Goal: Task Accomplishment & Management: Use online tool/utility

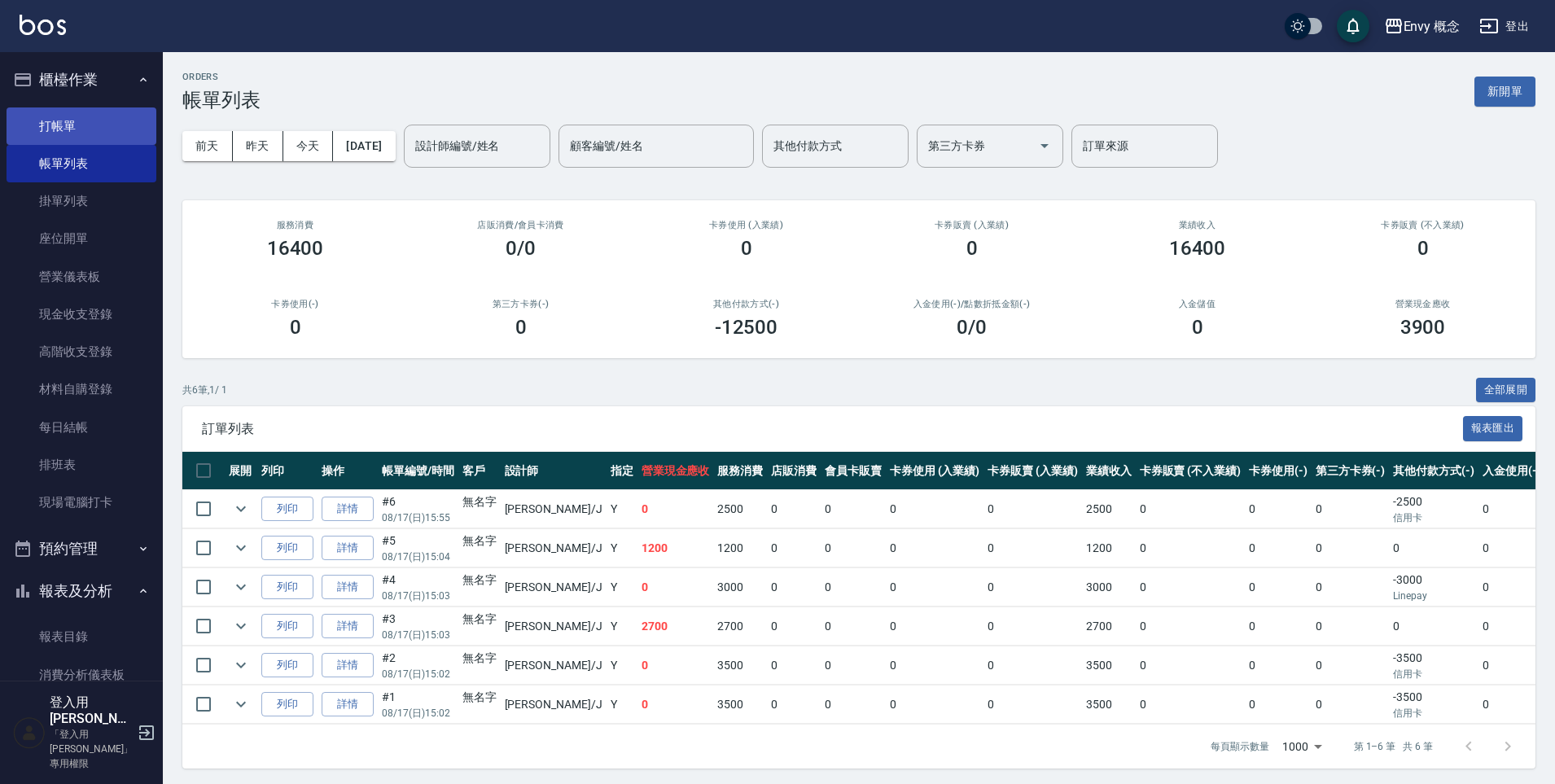
click at [109, 122] on link "打帳單" at bounding box center [81, 126] width 150 height 37
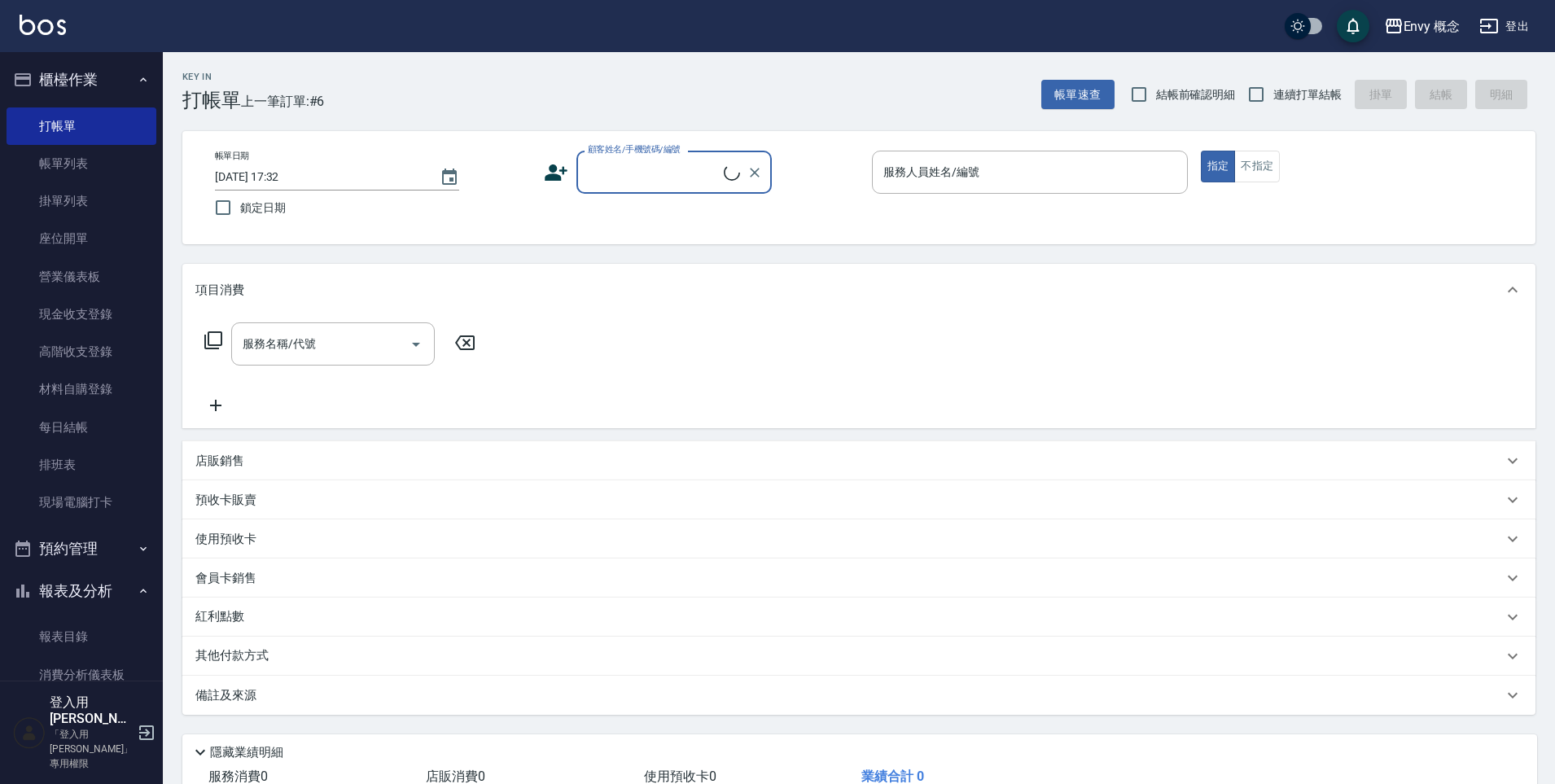
click at [620, 175] on input "顧客姓名/手機號碼/編號" at bounding box center [653, 172] width 140 height 28
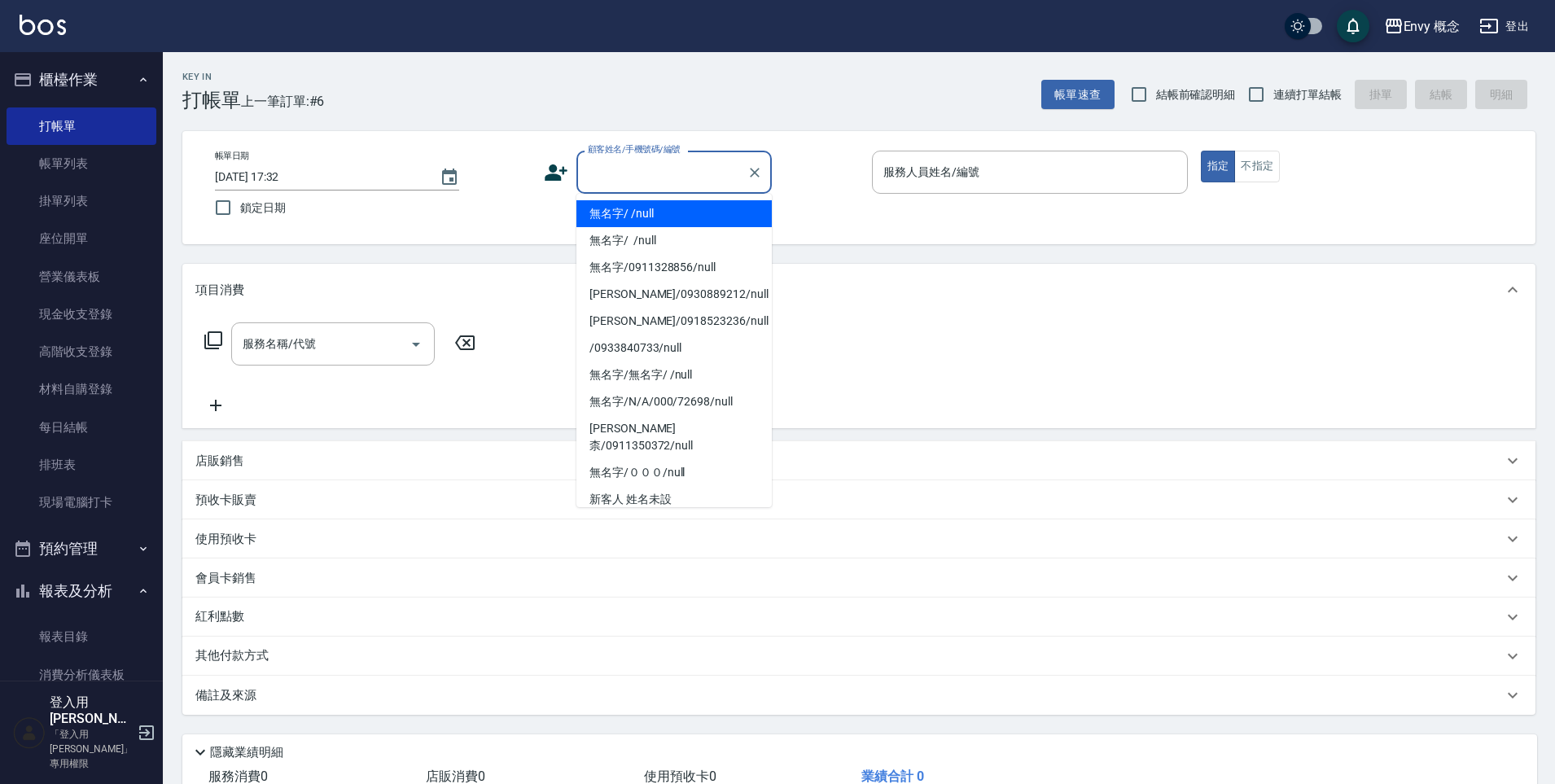
click at [629, 198] on ul "無名字/ /null 無名字/ /null 無名字/0911328856/null [PERSON_NAME]/0930889212/null [PERSON…" at bounding box center [675, 351] width 196 height 313
click at [713, 206] on li "無名字/ /null" at bounding box center [675, 214] width 196 height 27
type input "無名字/ /null"
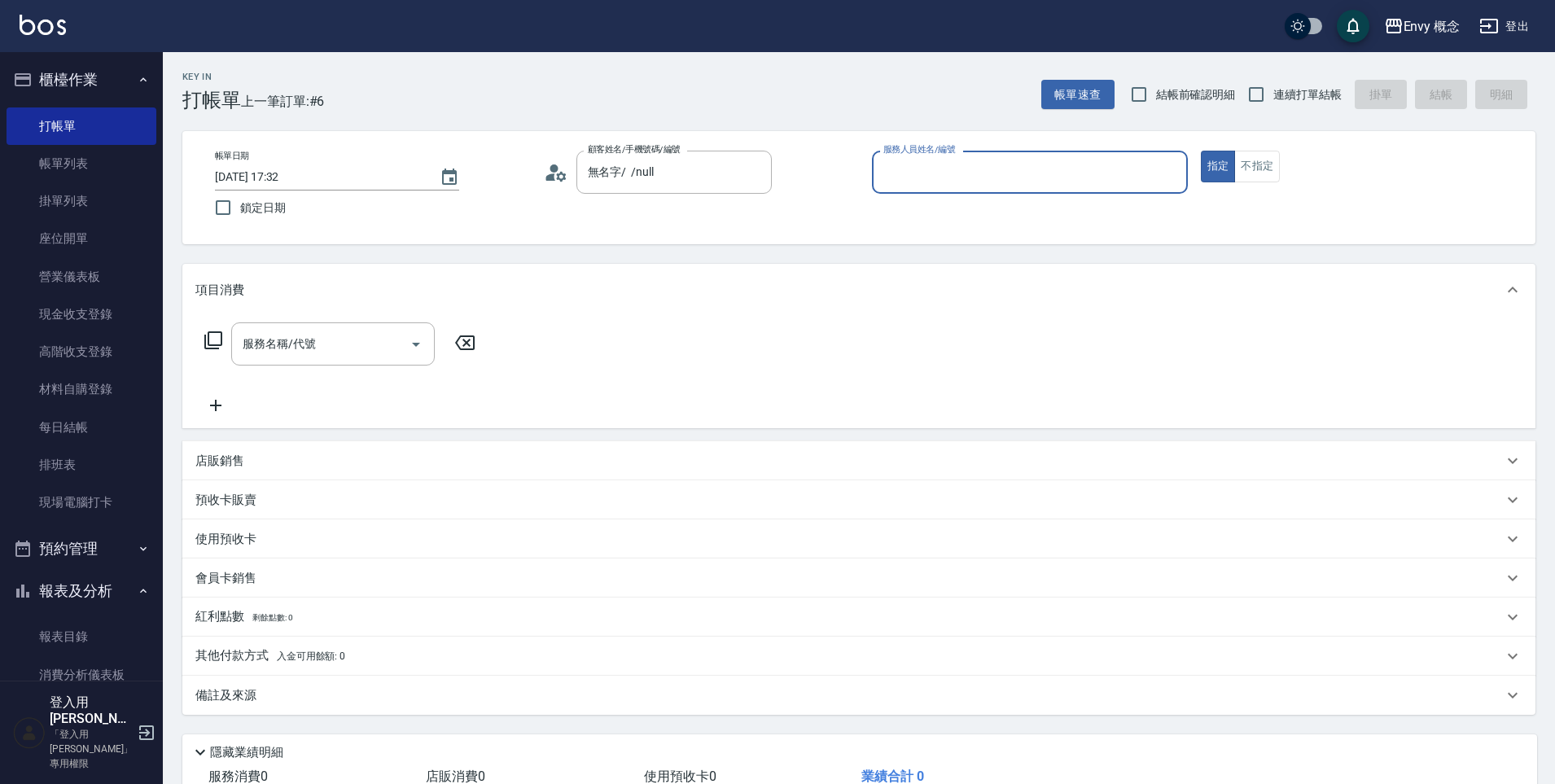
click at [970, 184] on input "服務人員姓名/編號" at bounding box center [1030, 172] width 301 height 28
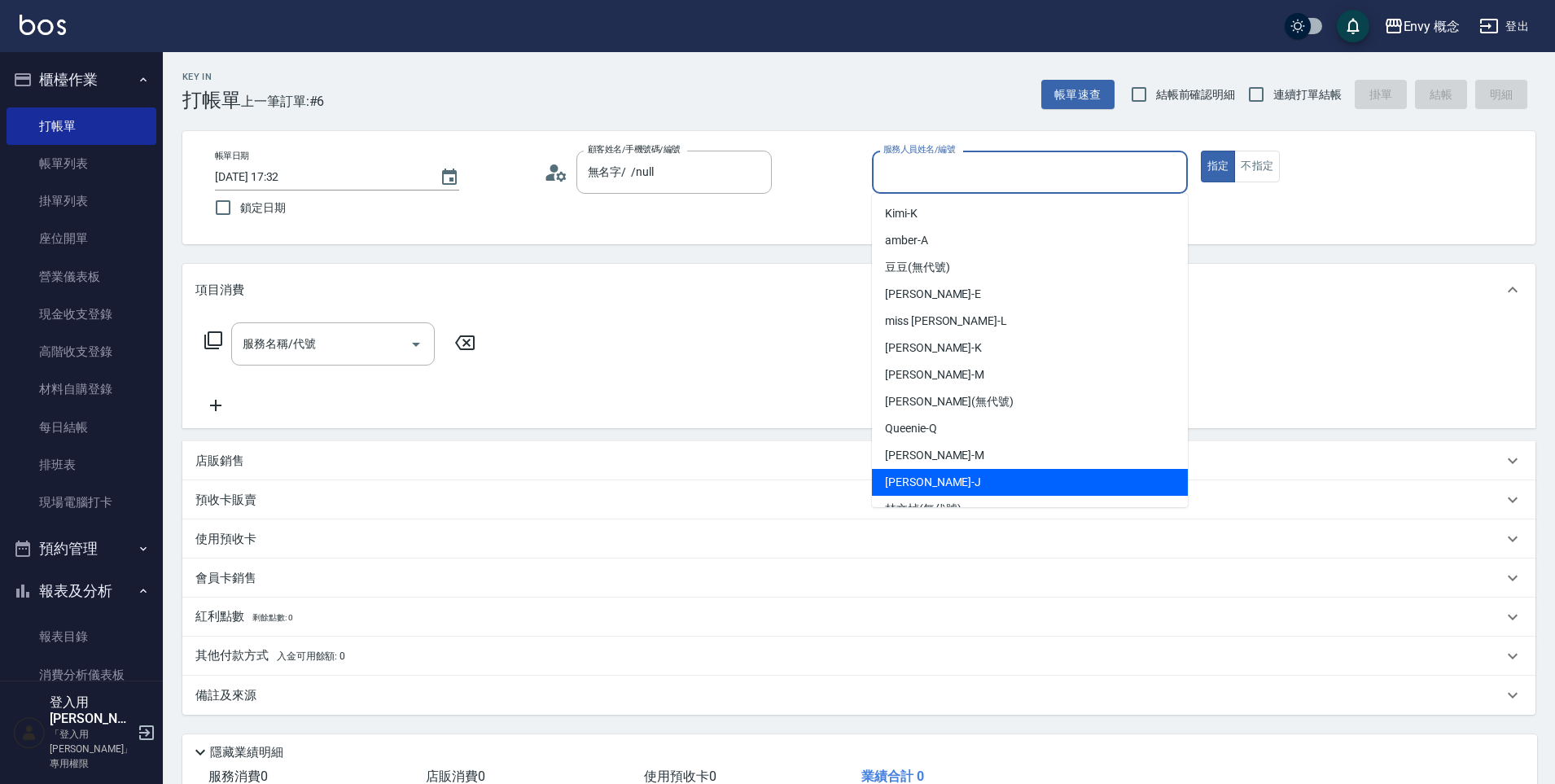
click at [928, 473] on div "[PERSON_NAME]" at bounding box center [1030, 482] width 316 height 27
type input "[PERSON_NAME]"
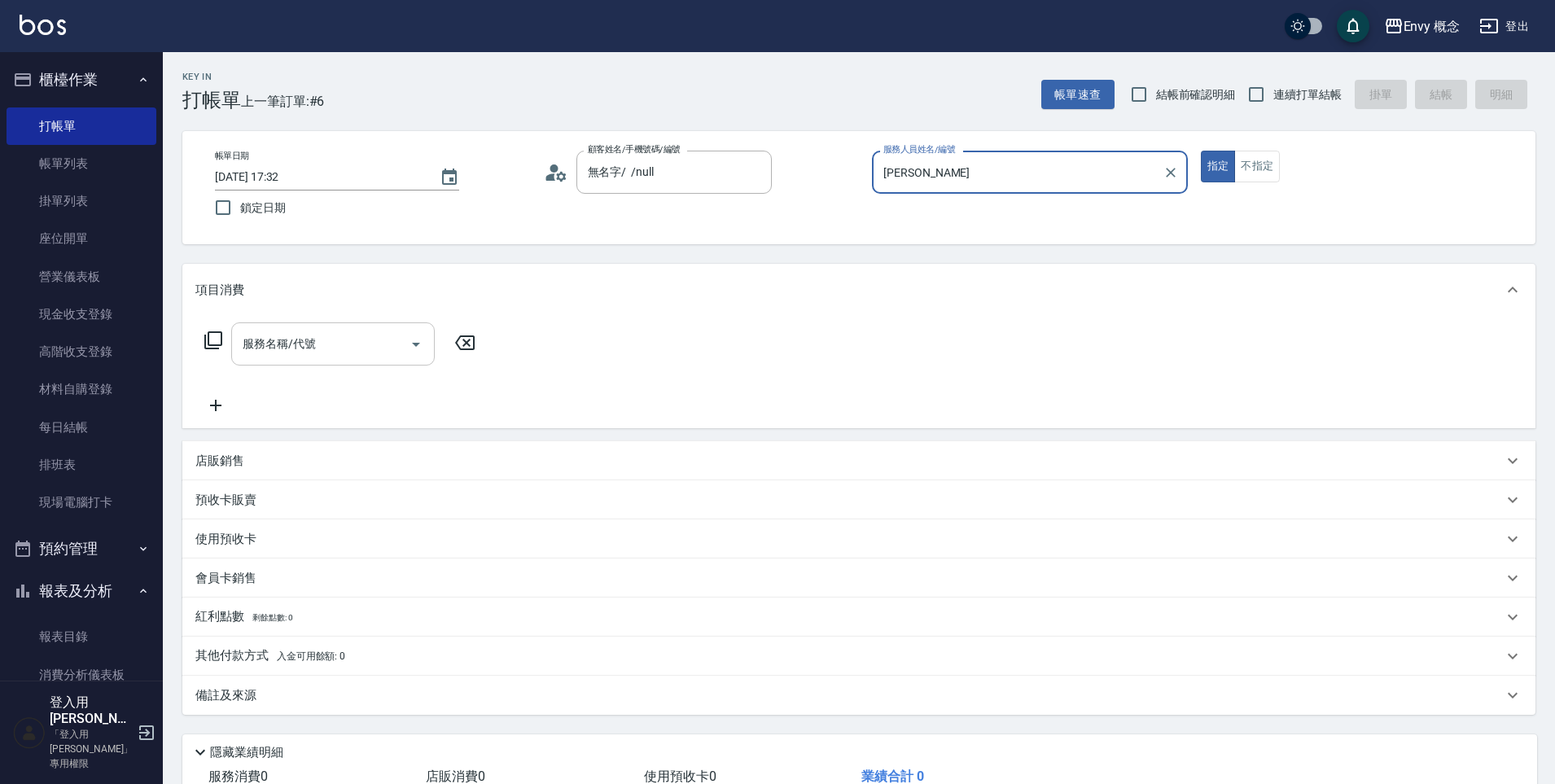
click at [385, 348] on input "服務名稱/代號" at bounding box center [320, 344] width 165 height 28
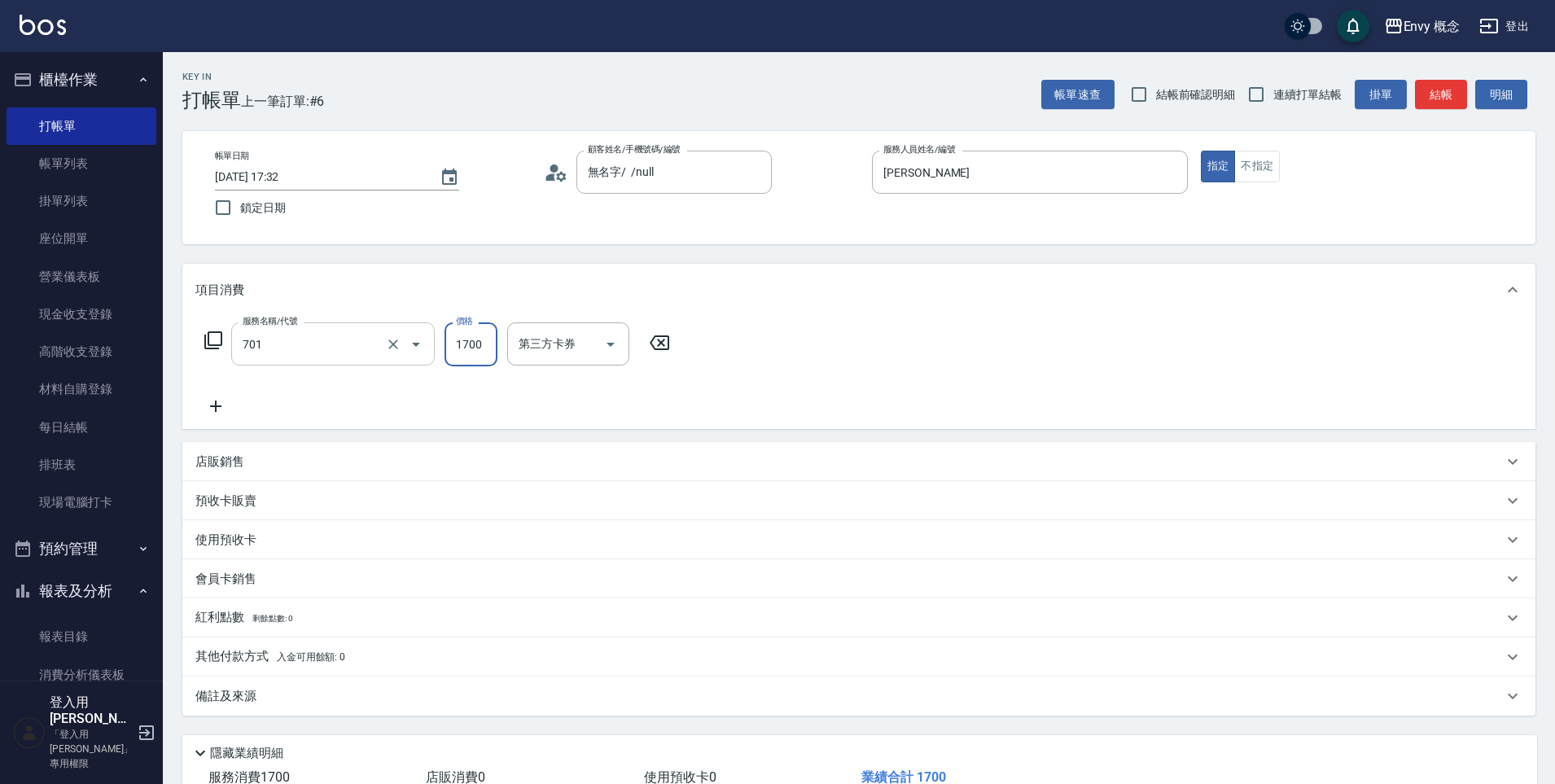
type input "701 染髮(701)"
type input "4999"
click at [343, 651] on span "入金可用餘額: 0" at bounding box center [312, 657] width 69 height 12
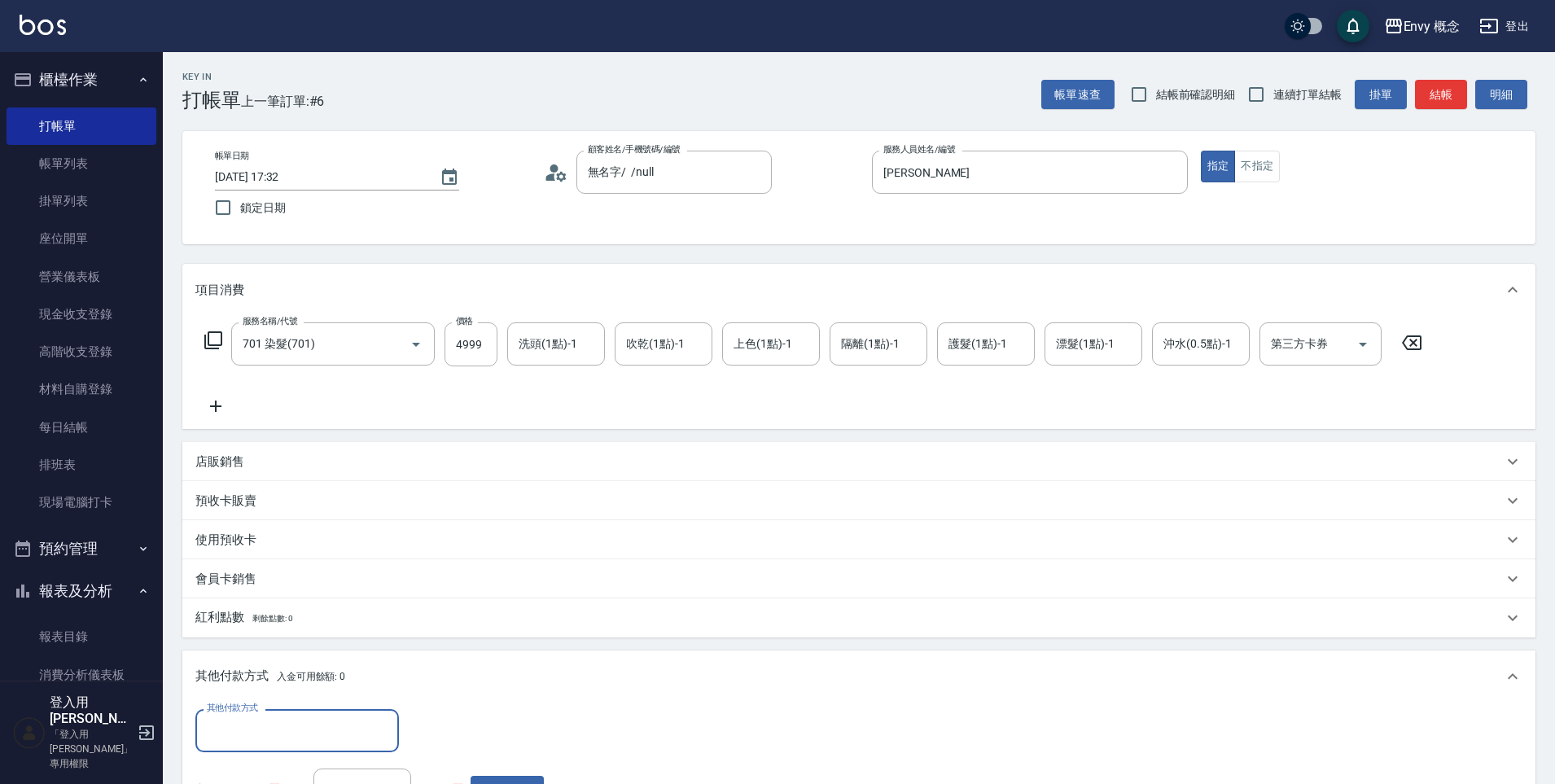
scroll to position [1, 0]
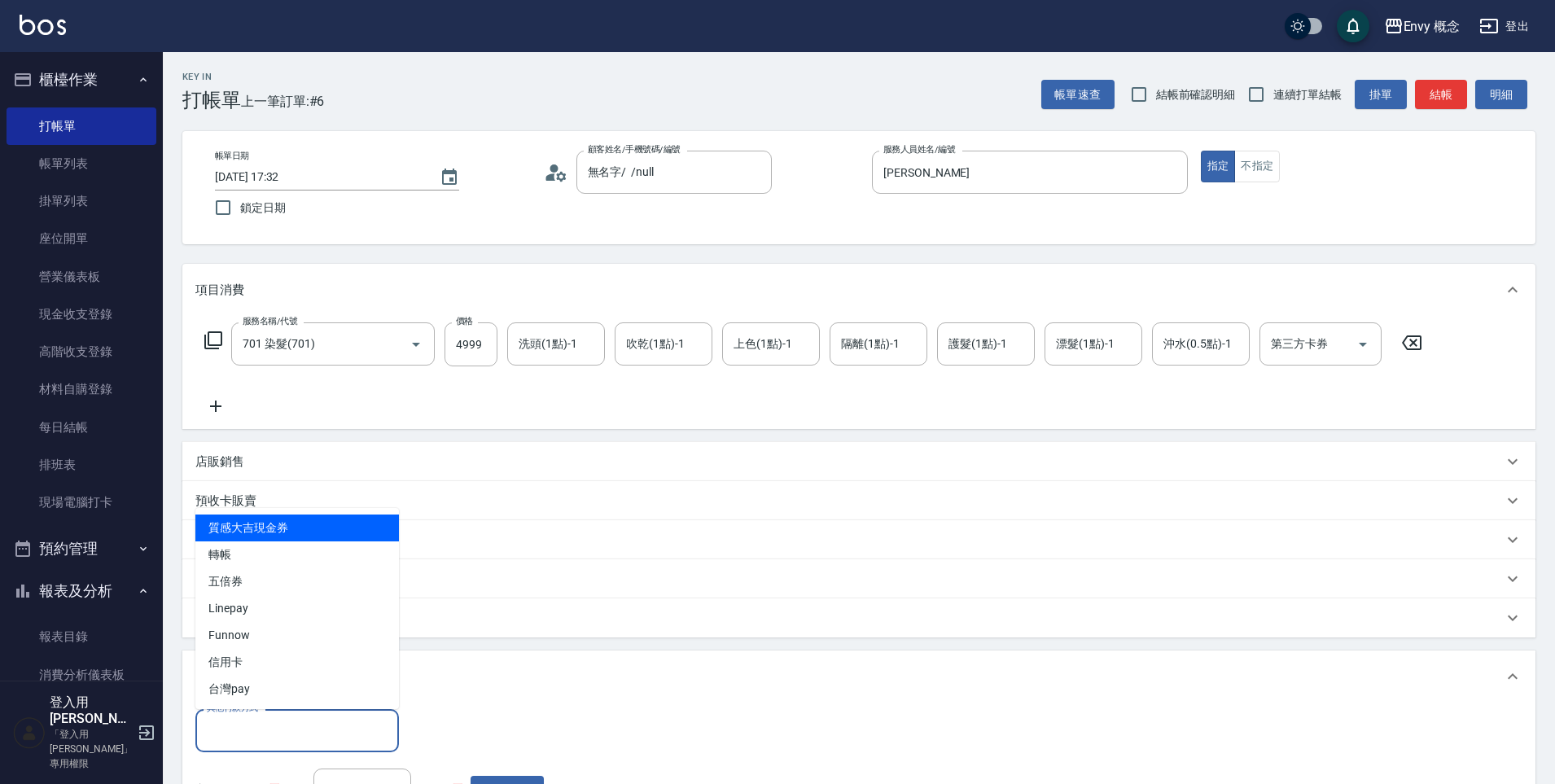
click at [322, 735] on input "其他付款方式" at bounding box center [297, 731] width 189 height 28
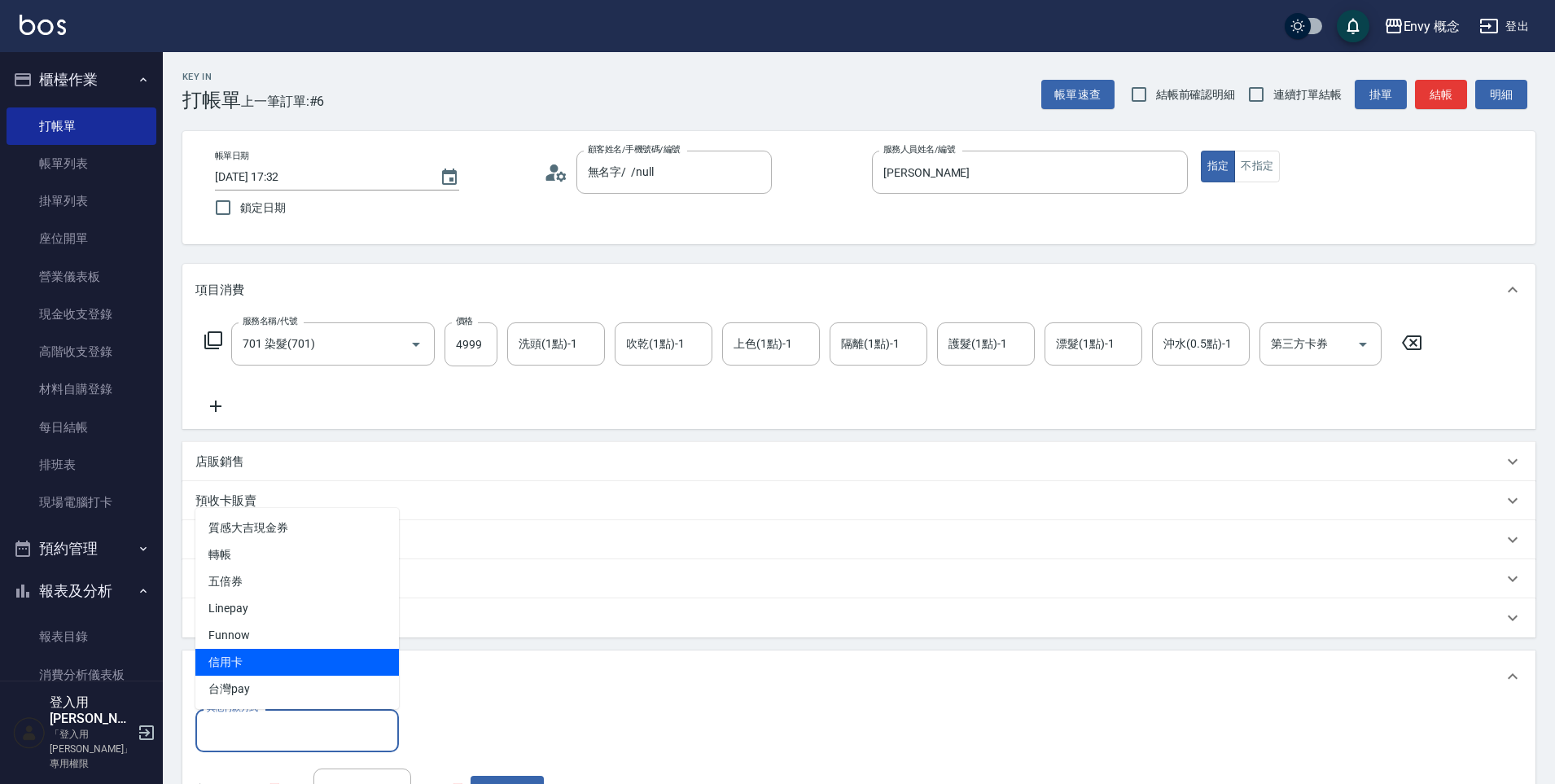
click at [290, 657] on span "信用卡" at bounding box center [297, 662] width 204 height 27
type input "信用卡"
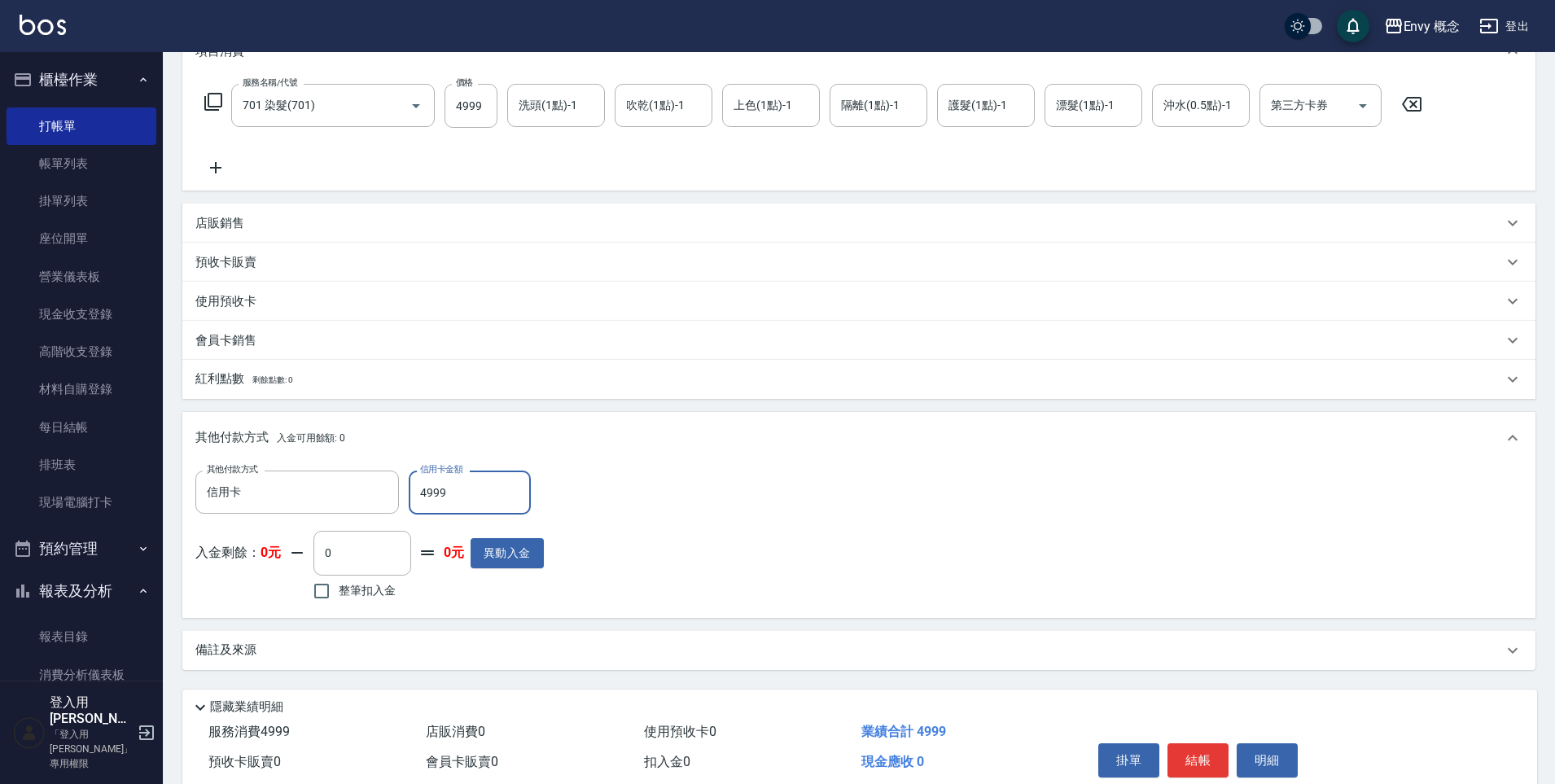
scroll to position [309, 0]
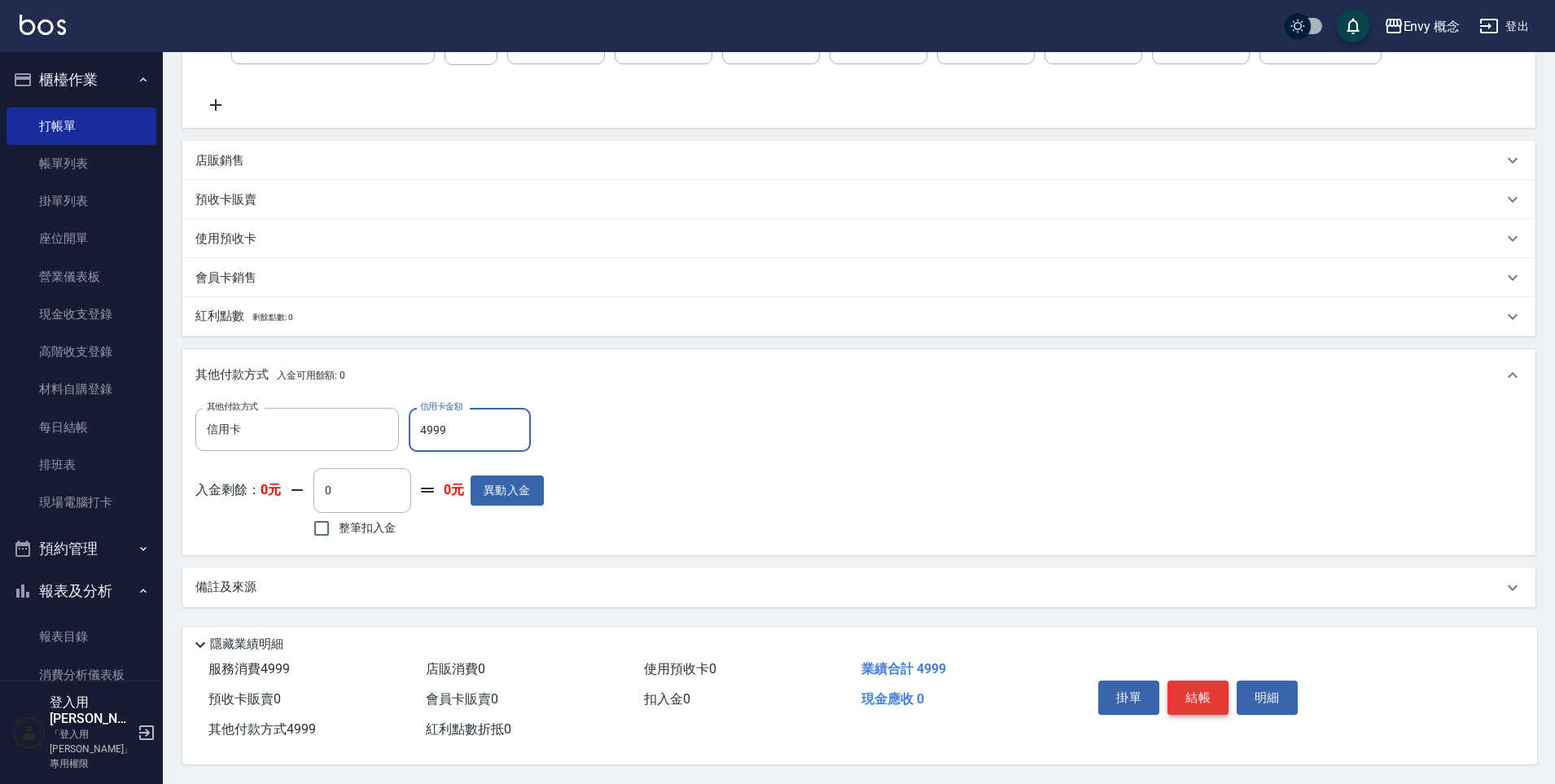
type input "4999"
click at [1200, 693] on button "結帳" at bounding box center [1198, 698] width 61 height 34
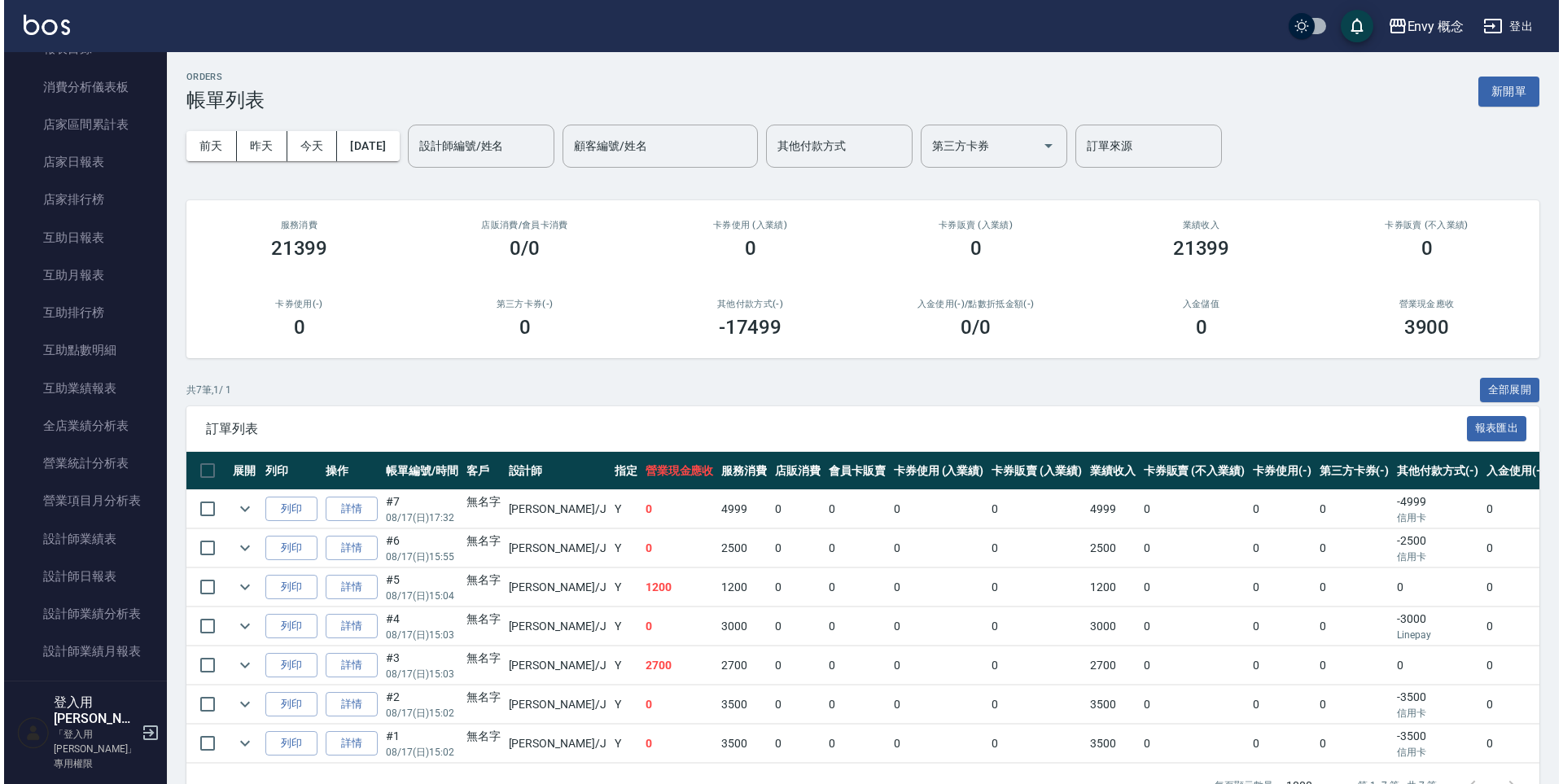
scroll to position [797, 0]
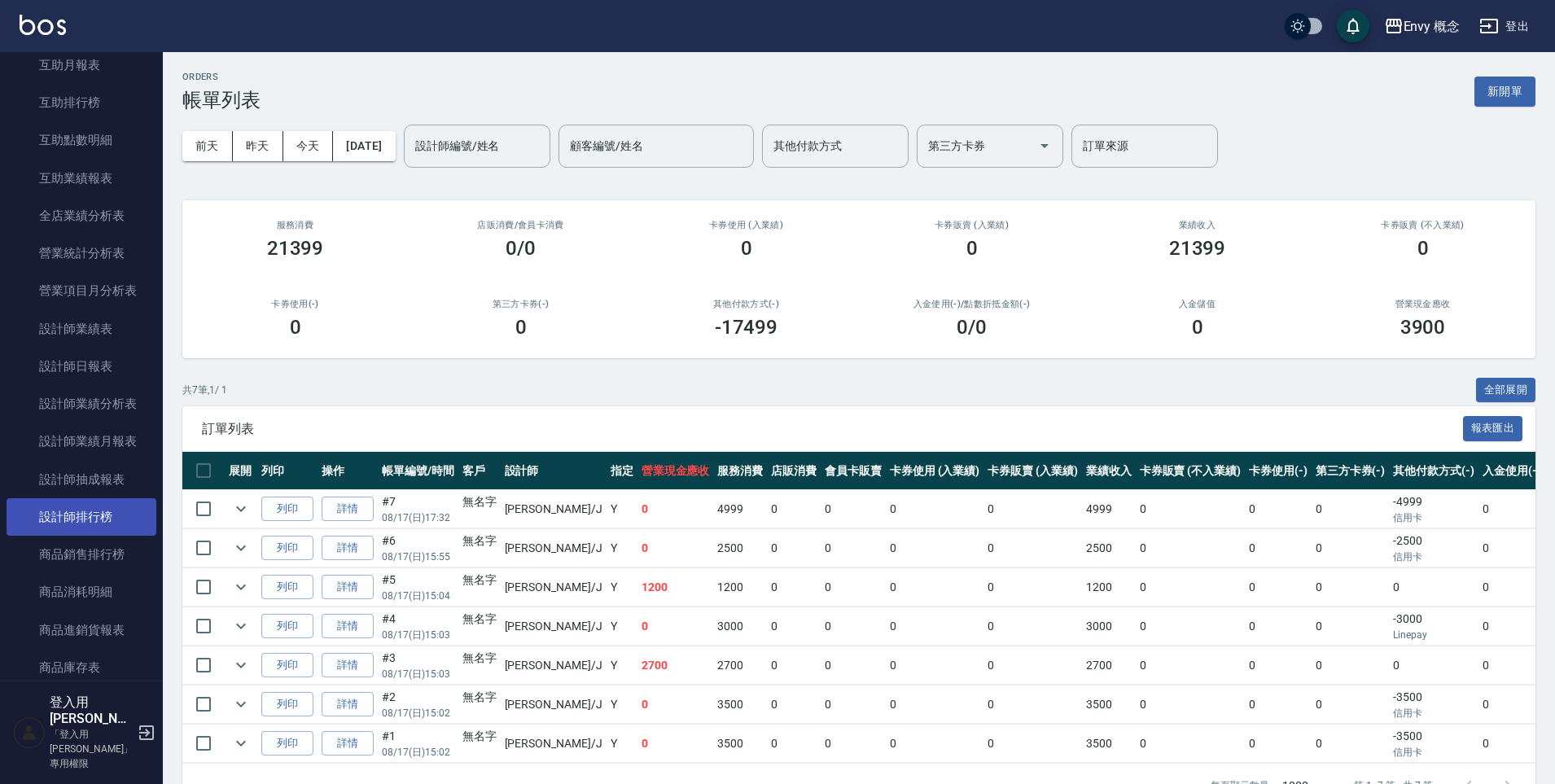
click at [61, 505] on link "設計師排行榜" at bounding box center [81, 517] width 150 height 37
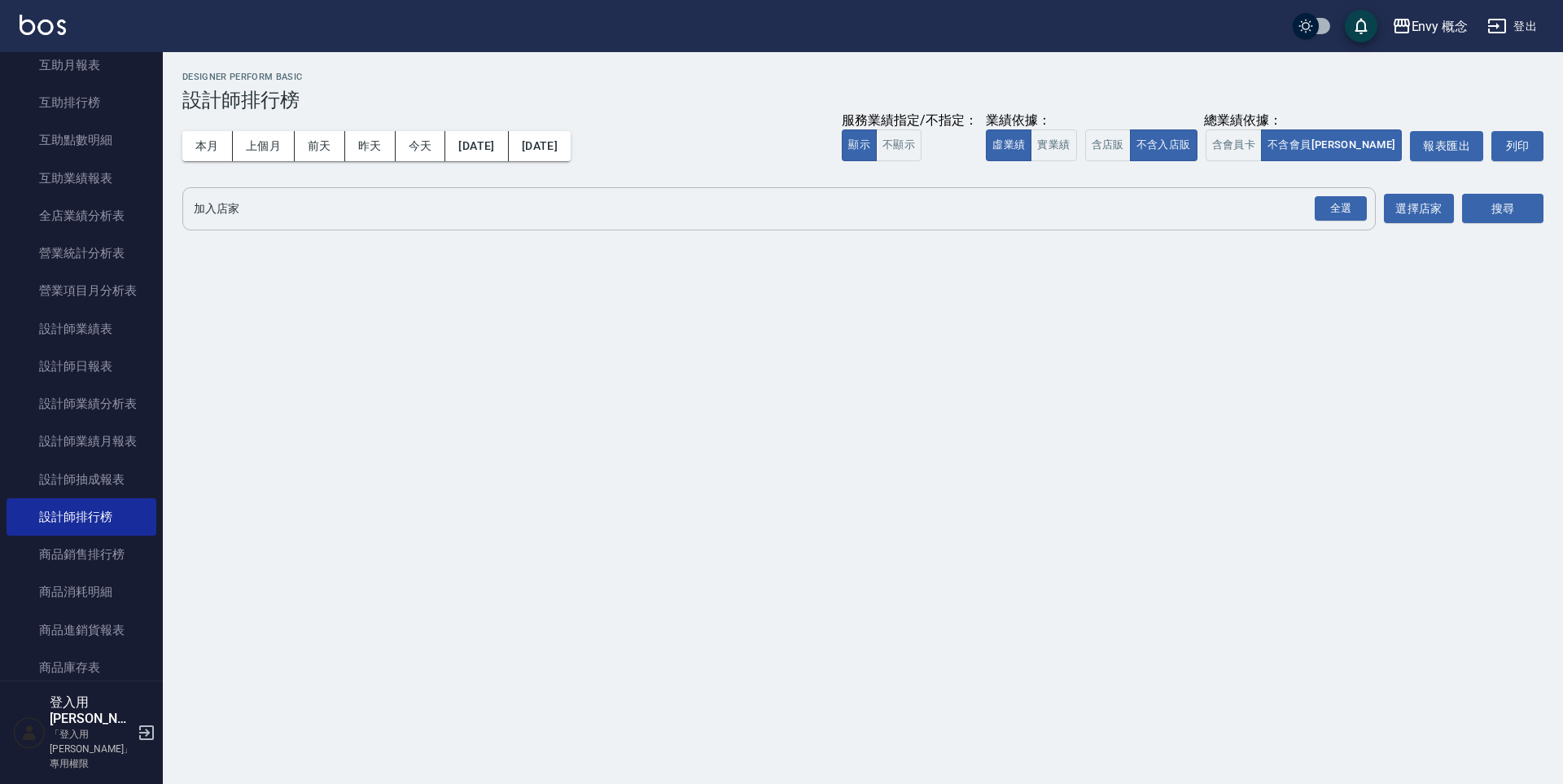
click at [310, 217] on input "加入店家" at bounding box center [766, 209] width 1154 height 28
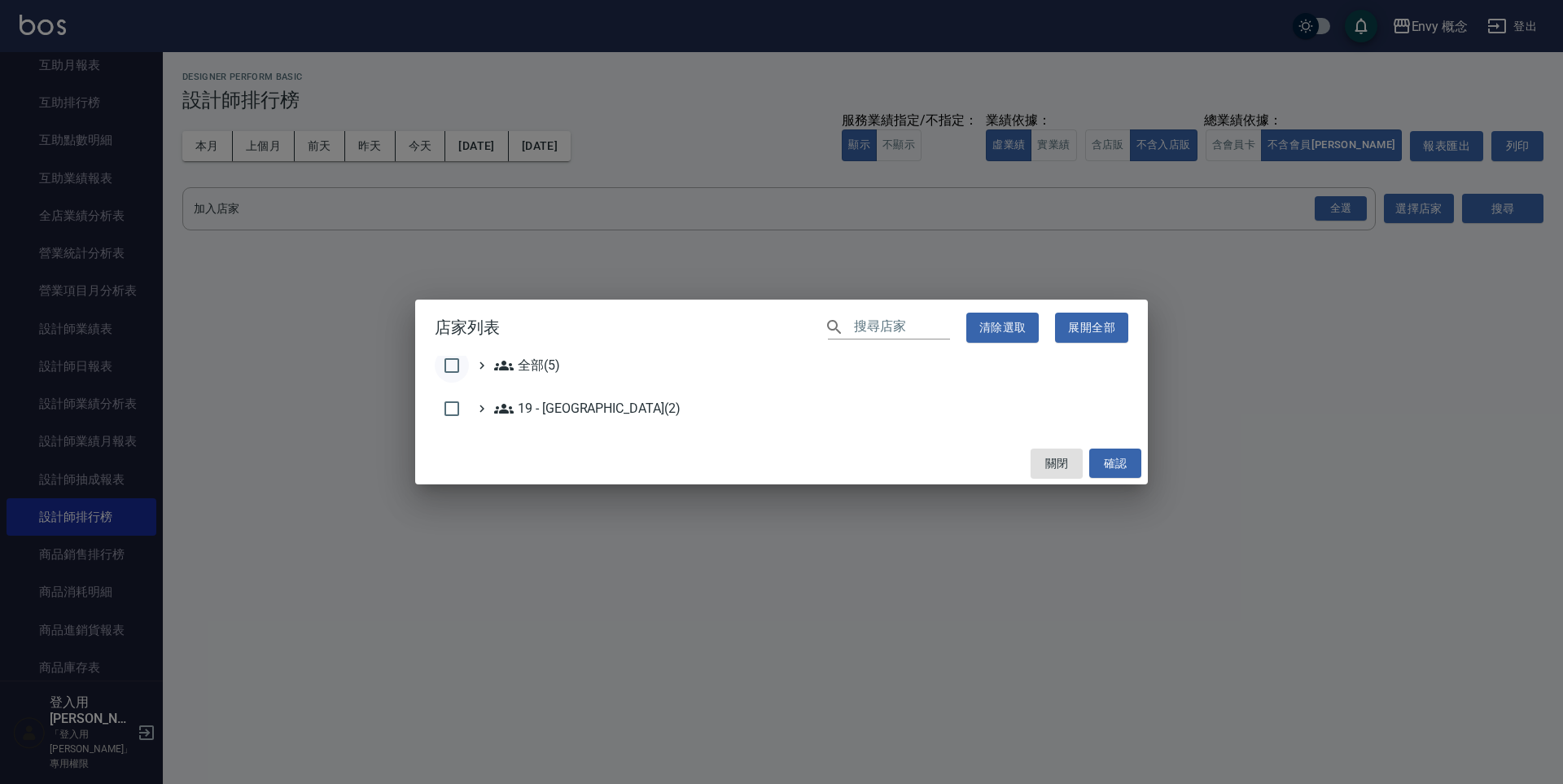
click at [444, 367] on input "checkbox" at bounding box center [451, 365] width 34 height 34
checkbox input "true"
click at [1122, 465] on button "確認" at bounding box center [1115, 464] width 53 height 30
checkbox input "false"
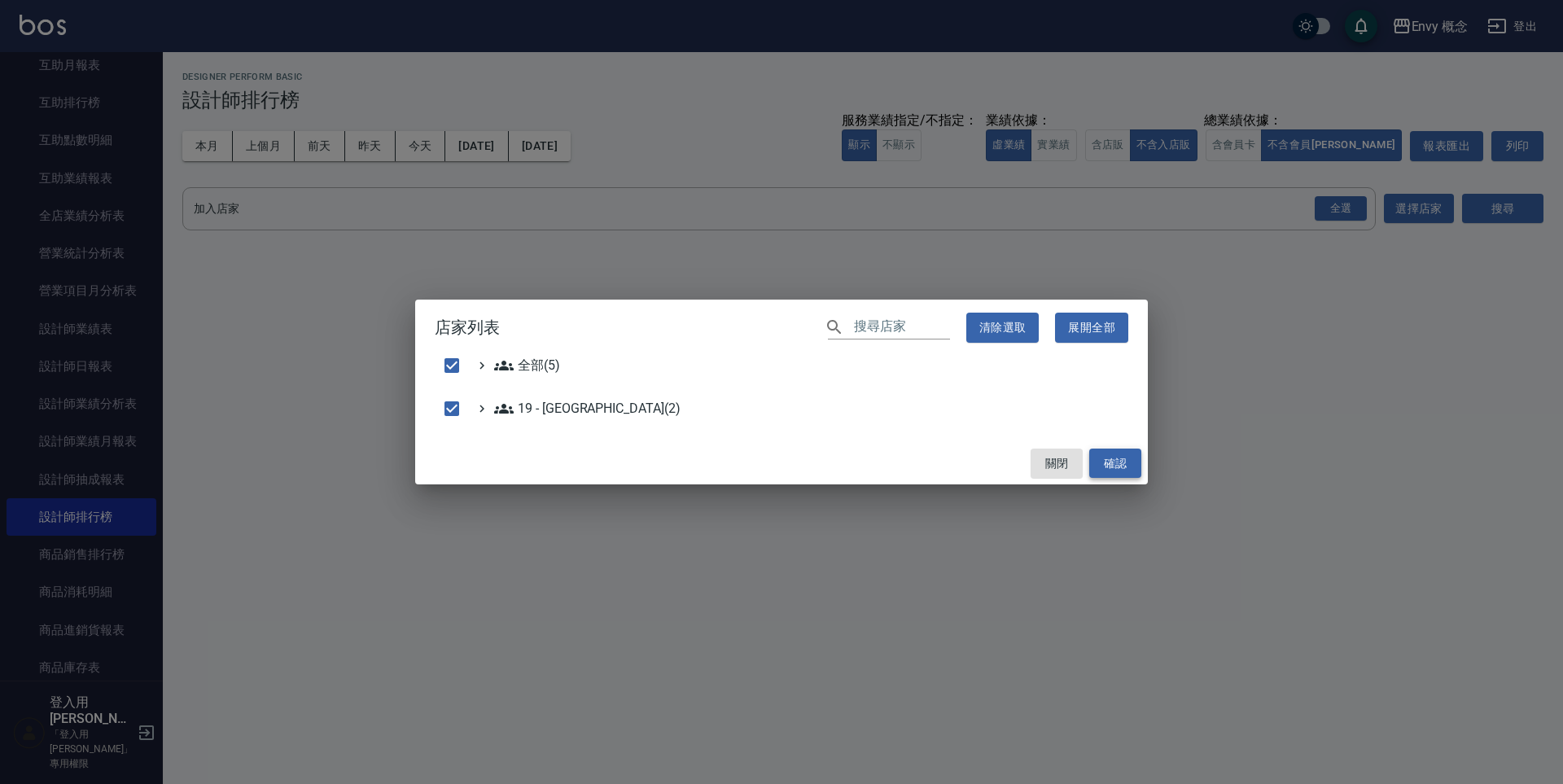
checkbox input "false"
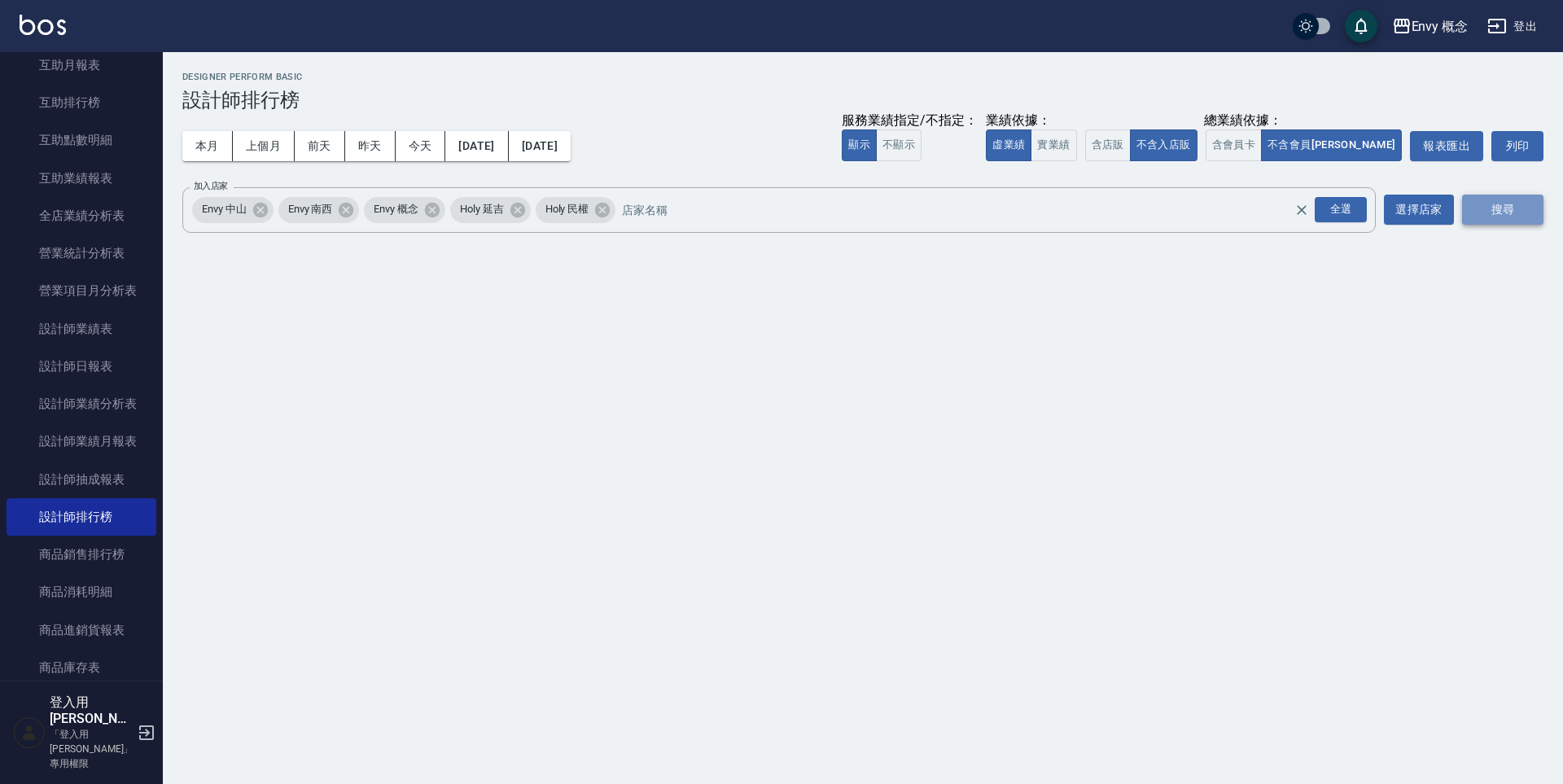
click at [1482, 219] on button "搜尋" at bounding box center [1502, 210] width 81 height 30
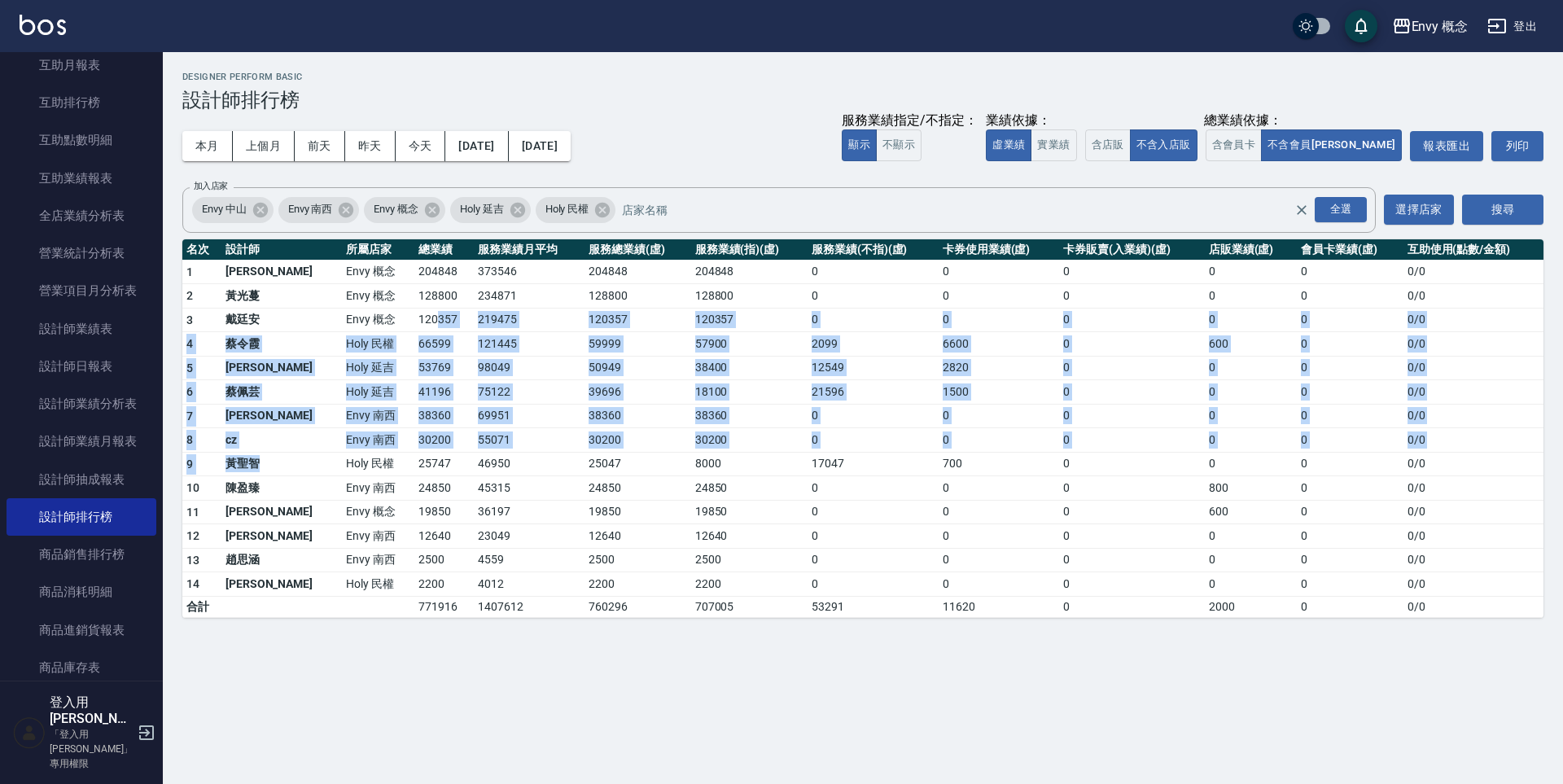
drag, startPoint x: 265, startPoint y: 449, endPoint x: 392, endPoint y: 311, distance: 187.5
click at [389, 311] on tbody "1 王文嘉 Envy 概念 204848 373546 204848 204848 0 0 0 0 0 0 / 0 2 [PERSON_NAME]Envy 概…" at bounding box center [862, 439] width 1361 height 358
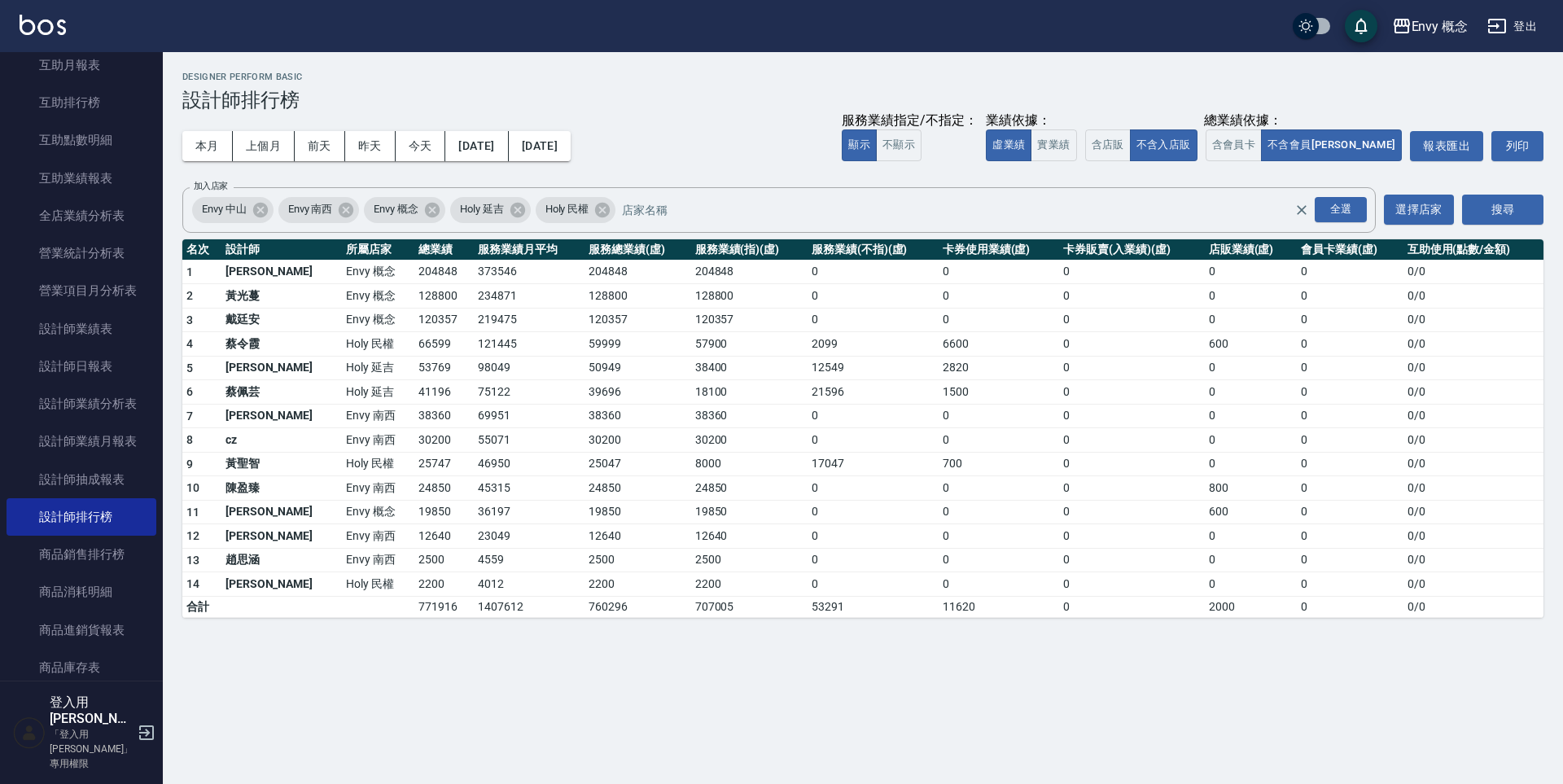
click at [415, 311] on td "120357" at bounding box center [444, 319] width 60 height 24
drag, startPoint x: 557, startPoint y: 281, endPoint x: 482, endPoint y: 263, distance: 77.1
click at [486, 263] on tbody "1 王文嘉 Envy 概念 204848 373546 204848 204848 0 0 0 0 0 0 / 0 2 [PERSON_NAME]Envy 概…" at bounding box center [862, 439] width 1361 height 358
click at [482, 263] on td "373546" at bounding box center [529, 271] width 110 height 24
drag, startPoint x: 482, startPoint y: 263, endPoint x: 356, endPoint y: 342, distance: 148.7
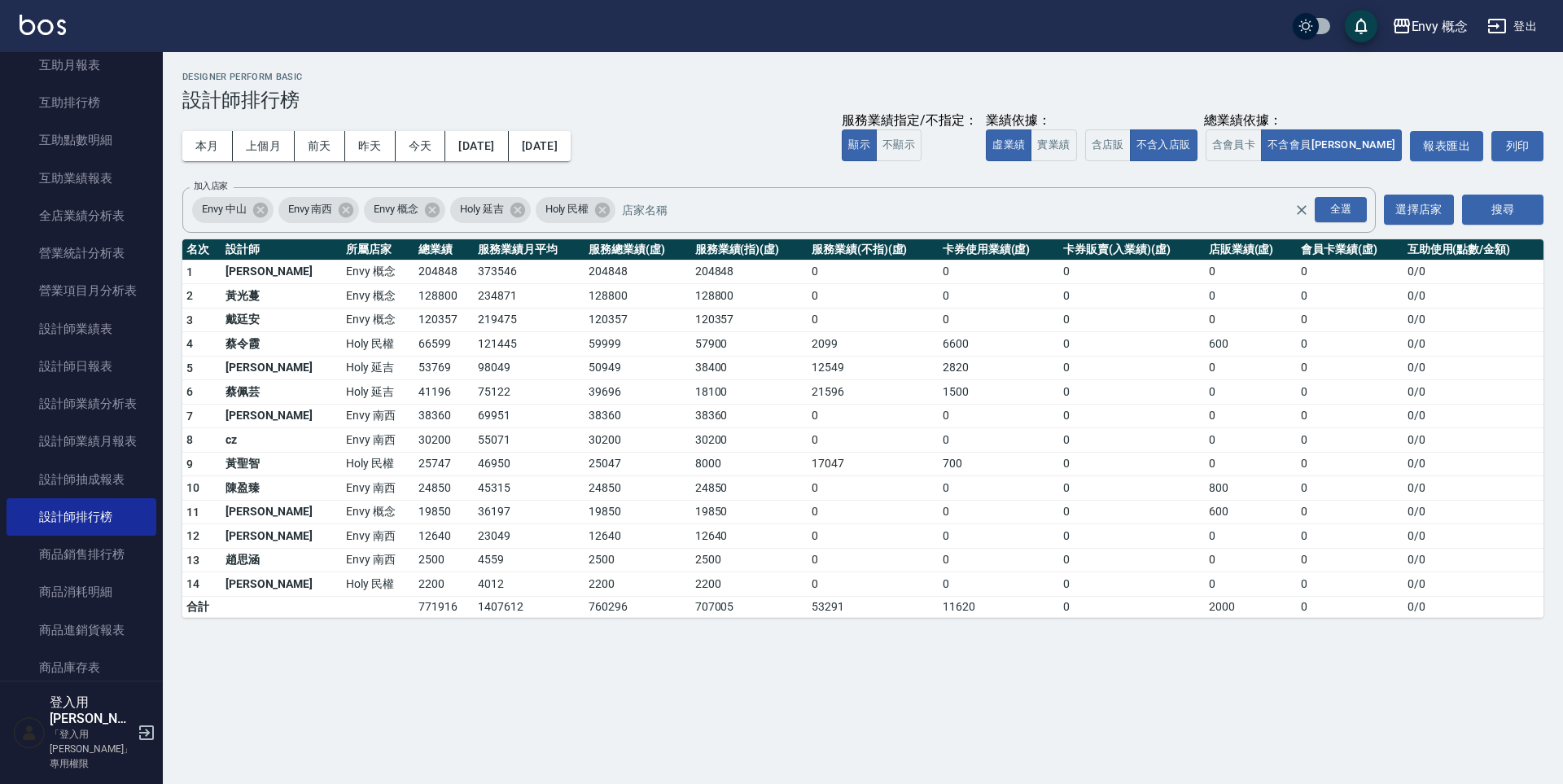
click at [358, 342] on tbody "1 王文嘉 Envy 概念 204848 373546 204848 204848 0 0 0 0 0 0 / 0 2 [PERSON_NAME]Envy 概…" at bounding box center [862, 439] width 1361 height 358
click at [350, 339] on td "Holy 民權" at bounding box center [377, 344] width 72 height 24
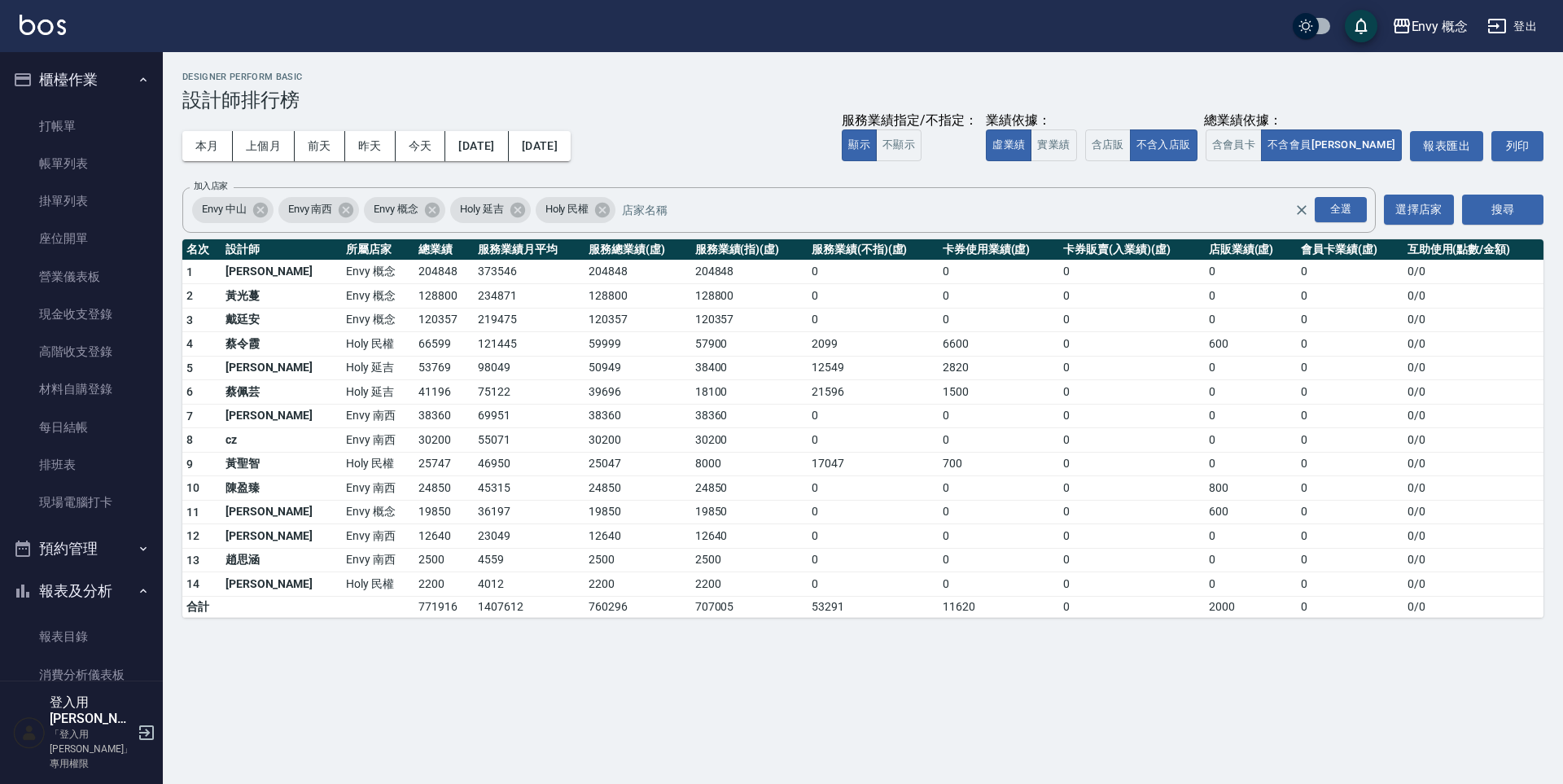
click at [474, 314] on td "219475" at bounding box center [529, 319] width 110 height 24
drag, startPoint x: 308, startPoint y: 272, endPoint x: 561, endPoint y: 295, distance: 254.0
click at [561, 295] on tbody "1 王文嘉 Envy 概念 204848 373546 204848 204848 0 0 0 0 0 0 / 0 2 [PERSON_NAME]Envy 概…" at bounding box center [862, 439] width 1361 height 358
drag, startPoint x: 561, startPoint y: 295, endPoint x: 548, endPoint y: 295, distance: 13.0
click at [585, 295] on td "128800" at bounding box center [638, 295] width 107 height 24
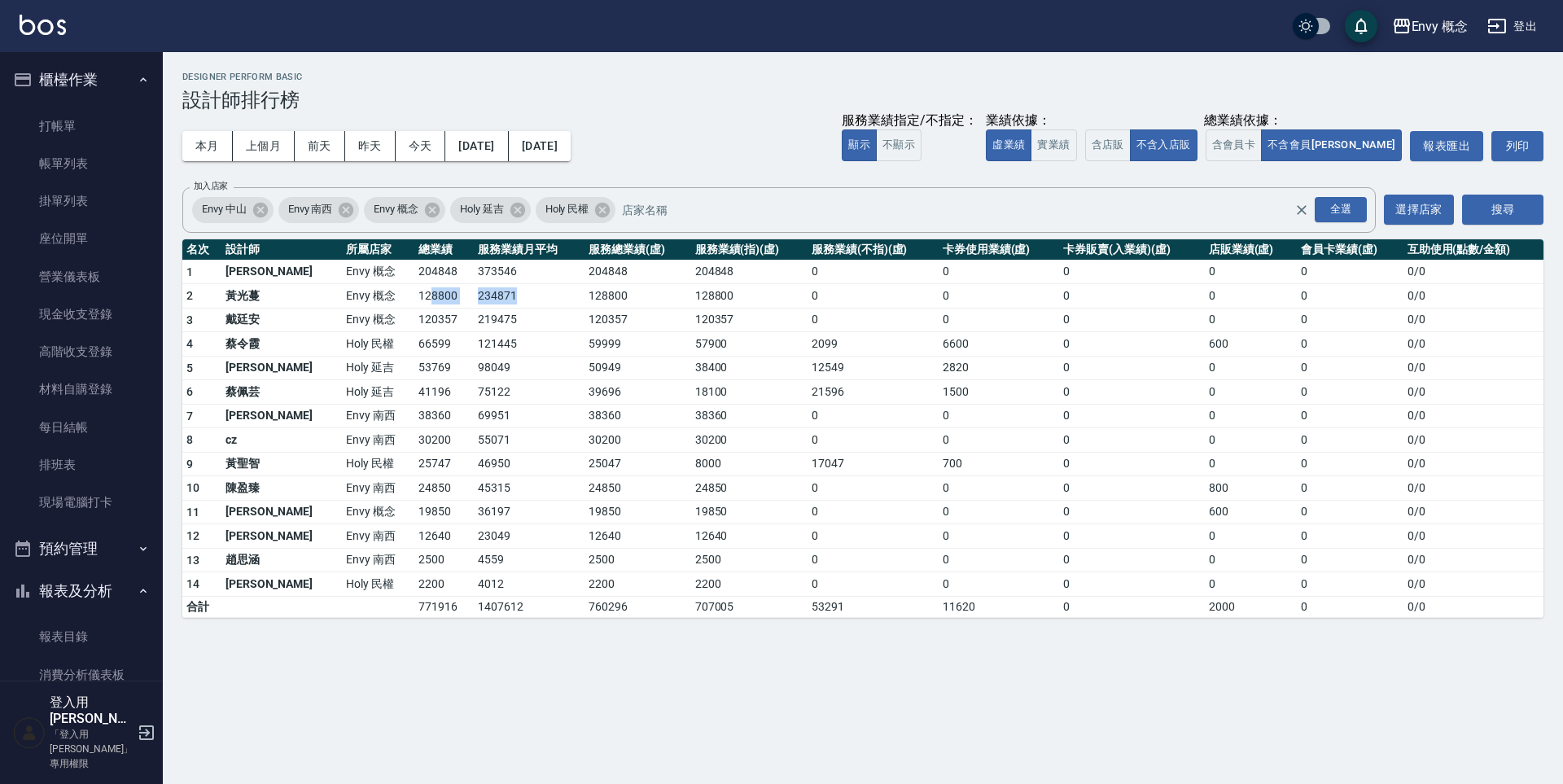
drag, startPoint x: 506, startPoint y: 300, endPoint x: 339, endPoint y: 293, distance: 167.1
click at [364, 298] on tr "2 [PERSON_NAME]Envy 概念 128800 234871 128800 128800 0 0 0 0 0 0 / 0" at bounding box center [862, 295] width 1361 height 24
click at [342, 292] on td "Envy 概念" at bounding box center [377, 295] width 72 height 24
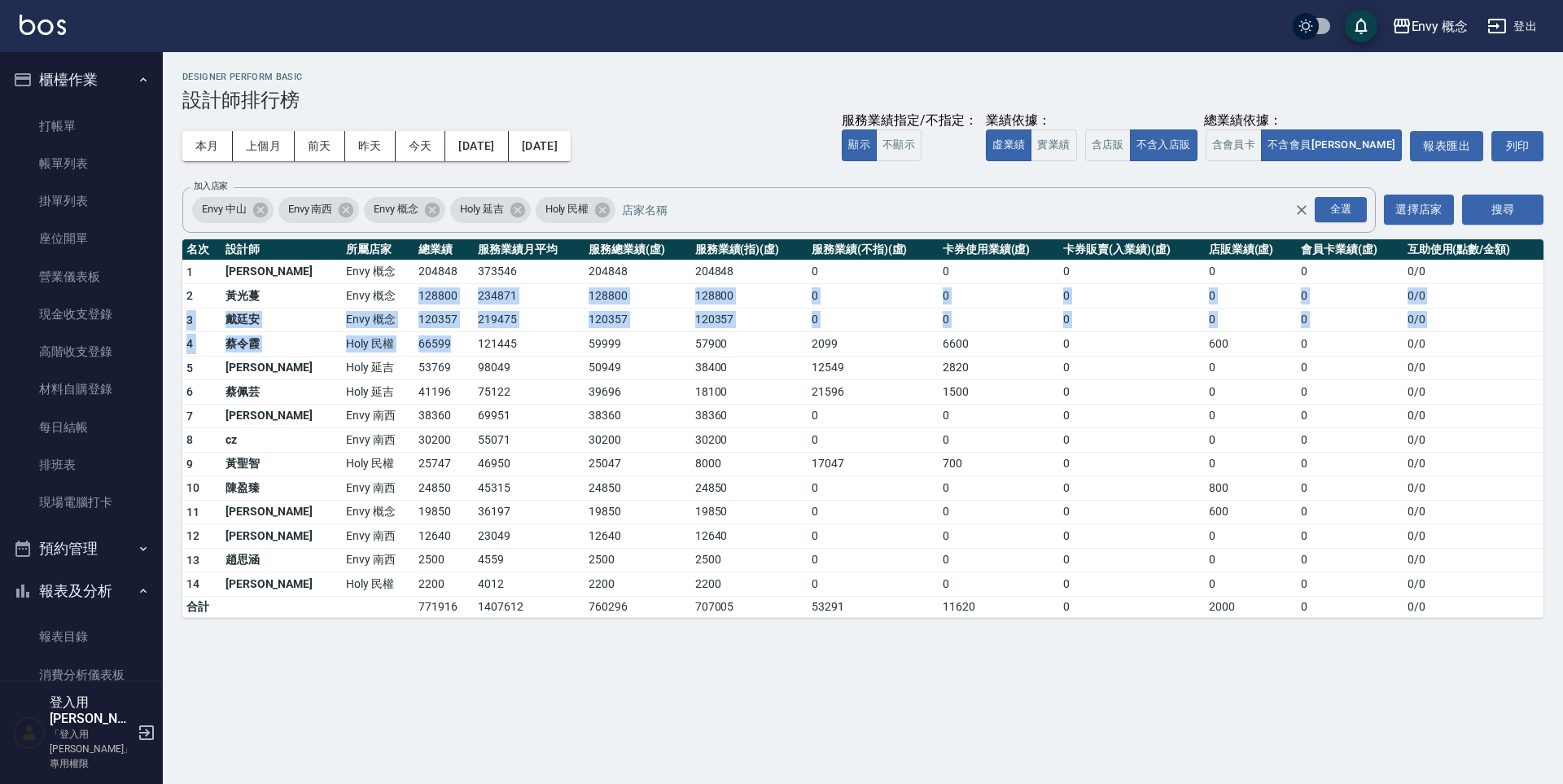
drag, startPoint x: 338, startPoint y: 292, endPoint x: 410, endPoint y: 348, distance: 91.2
click at [410, 348] on tbody "1 王文嘉 Envy 概念 204848 373546 204848 204848 0 0 0 0 0 0 / 0 2 [PERSON_NAME]Envy 概…" at bounding box center [862, 439] width 1361 height 358
click at [415, 348] on td "66599" at bounding box center [444, 344] width 60 height 24
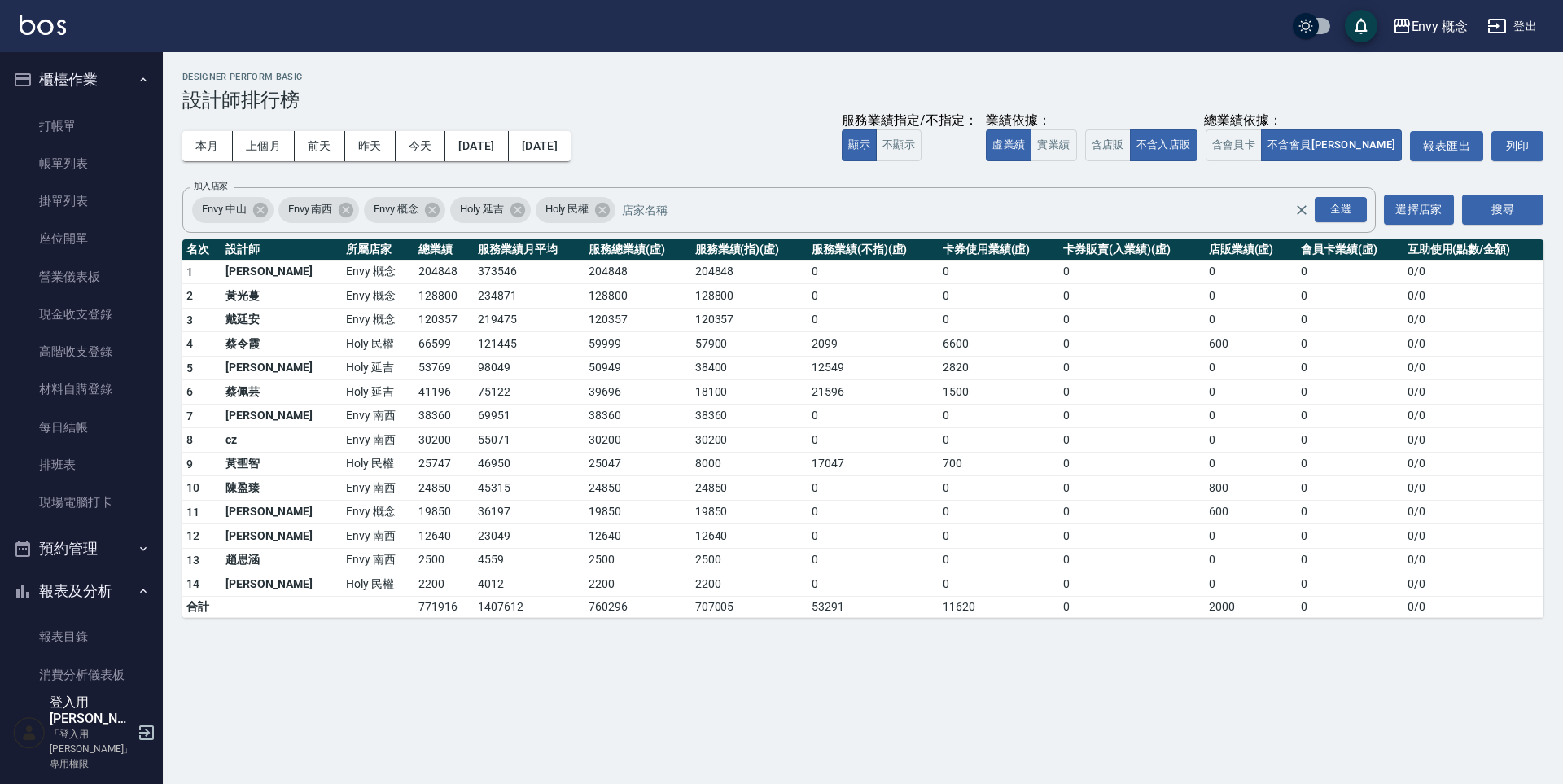
drag, startPoint x: 410, startPoint y: 348, endPoint x: 399, endPoint y: 348, distance: 11.0
click at [415, 349] on td "66599" at bounding box center [444, 344] width 60 height 24
click at [49, 125] on link "打帳單" at bounding box center [81, 126] width 150 height 37
